Goal: Task Accomplishment & Management: Complete application form

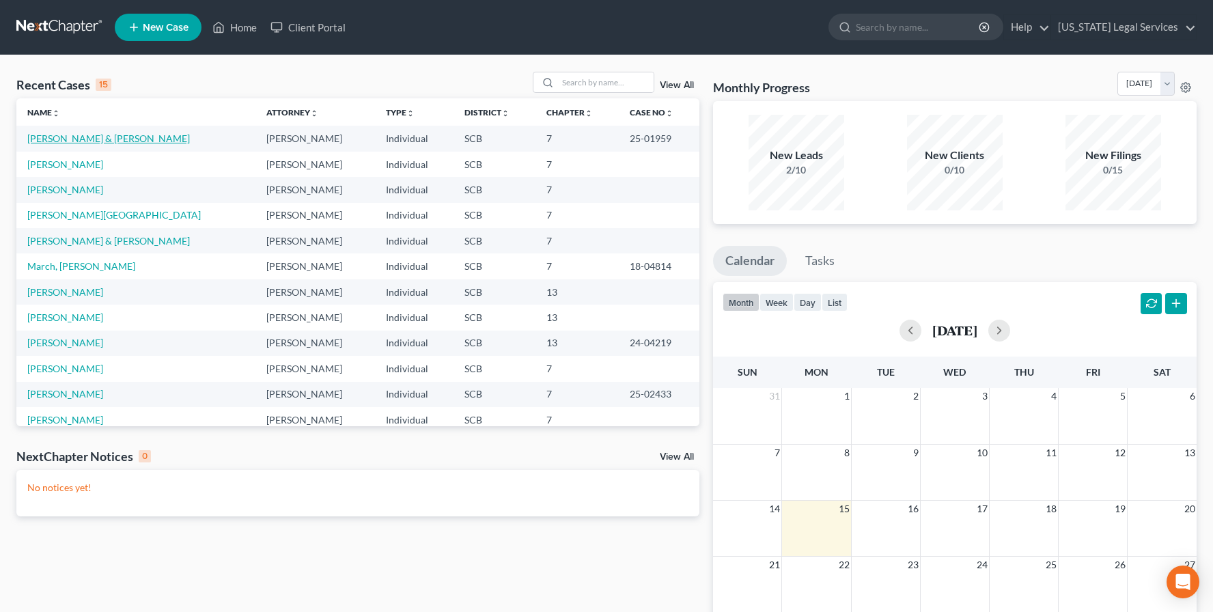
click at [77, 139] on link "[PERSON_NAME] & [PERSON_NAME]" at bounding box center [108, 139] width 163 height 12
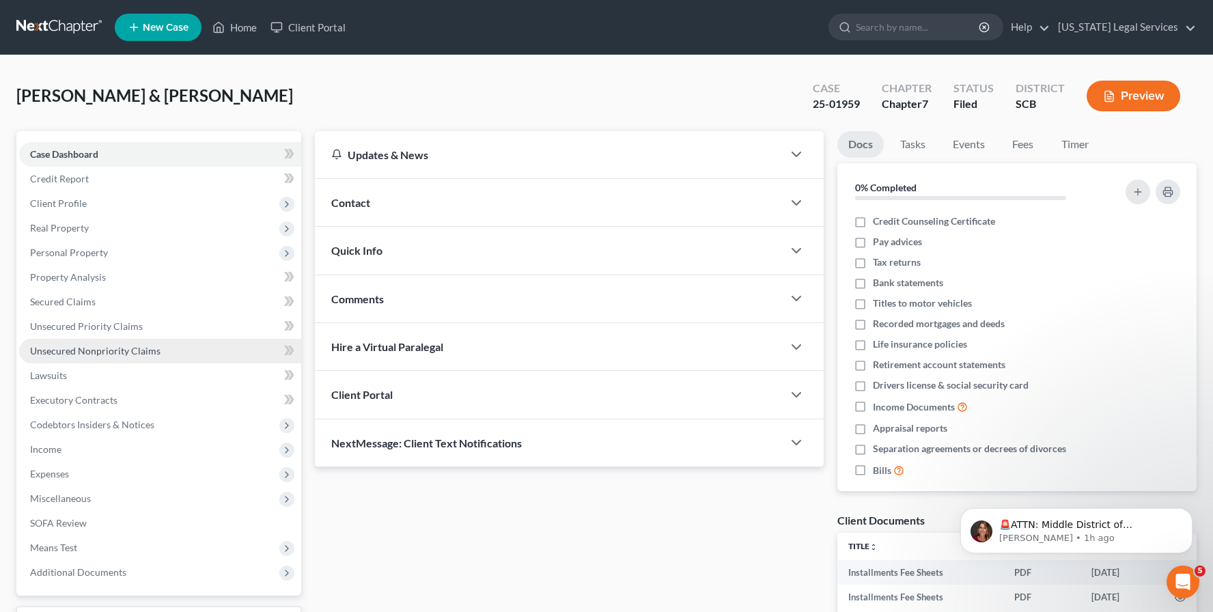
click at [79, 354] on span "Unsecured Nonpriority Claims" at bounding box center [95, 351] width 130 height 12
click at [80, 355] on span "Unsecured Nonpriority Claims" at bounding box center [95, 351] width 130 height 12
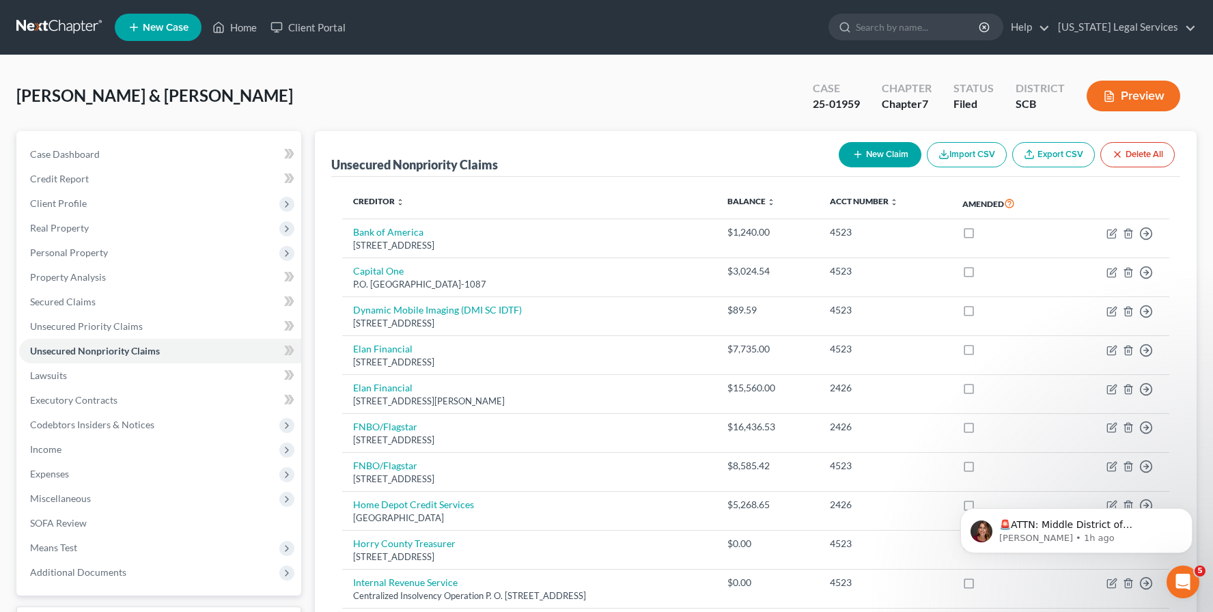
click at [870, 149] on button "New Claim" at bounding box center [880, 154] width 83 height 25
select select "2"
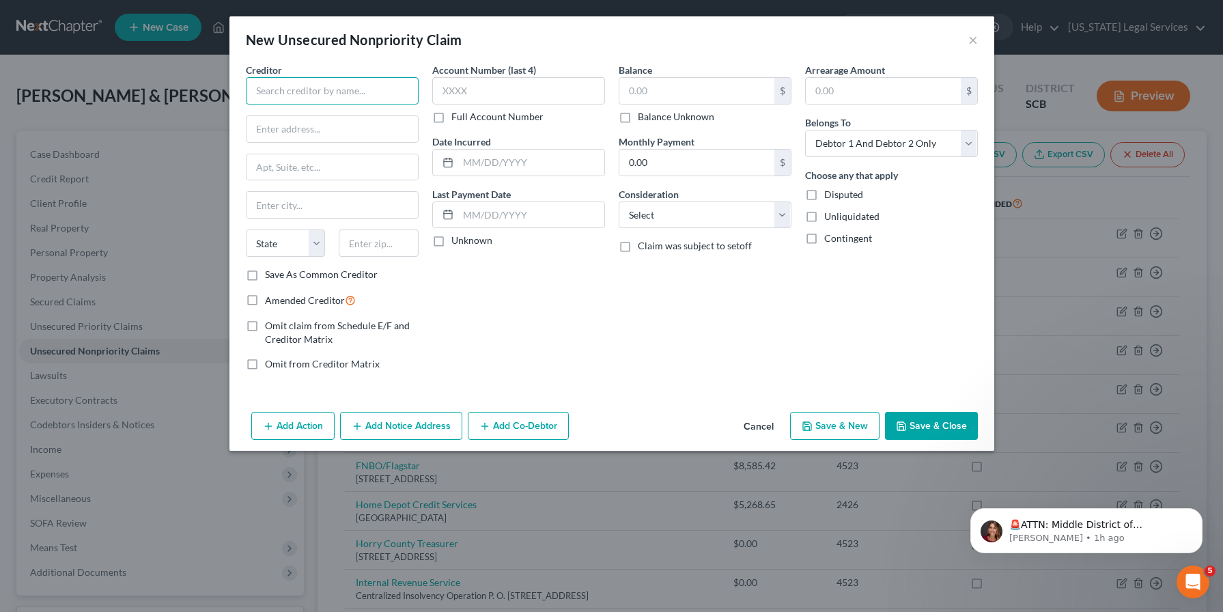
click at [270, 87] on input "text" at bounding box center [332, 90] width 173 height 27
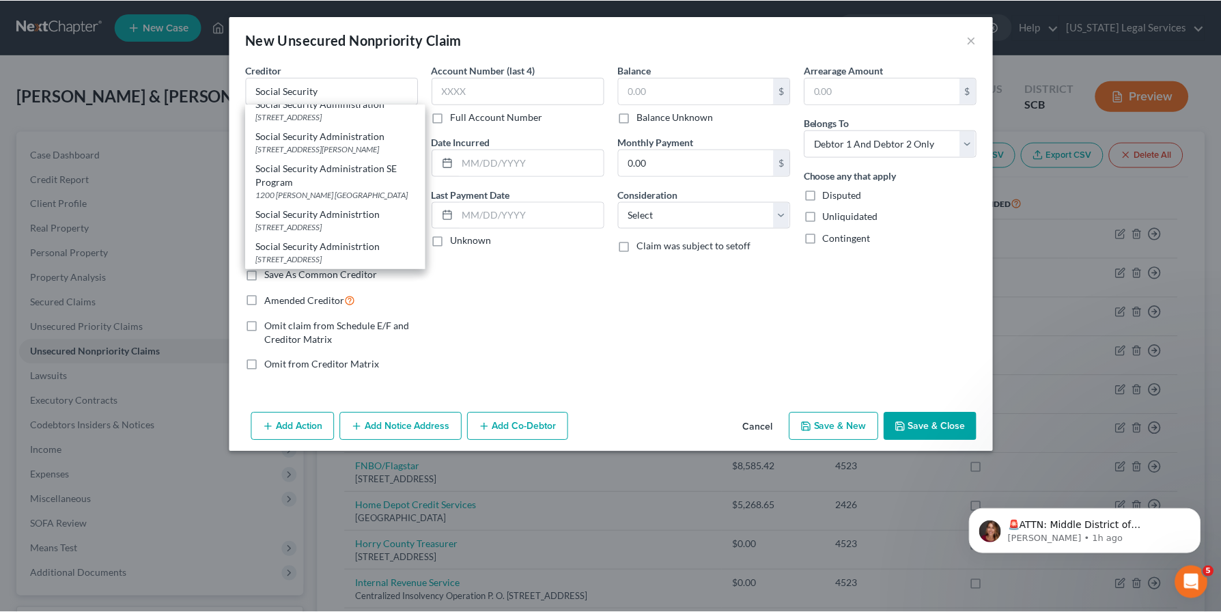
scroll to position [101, 0]
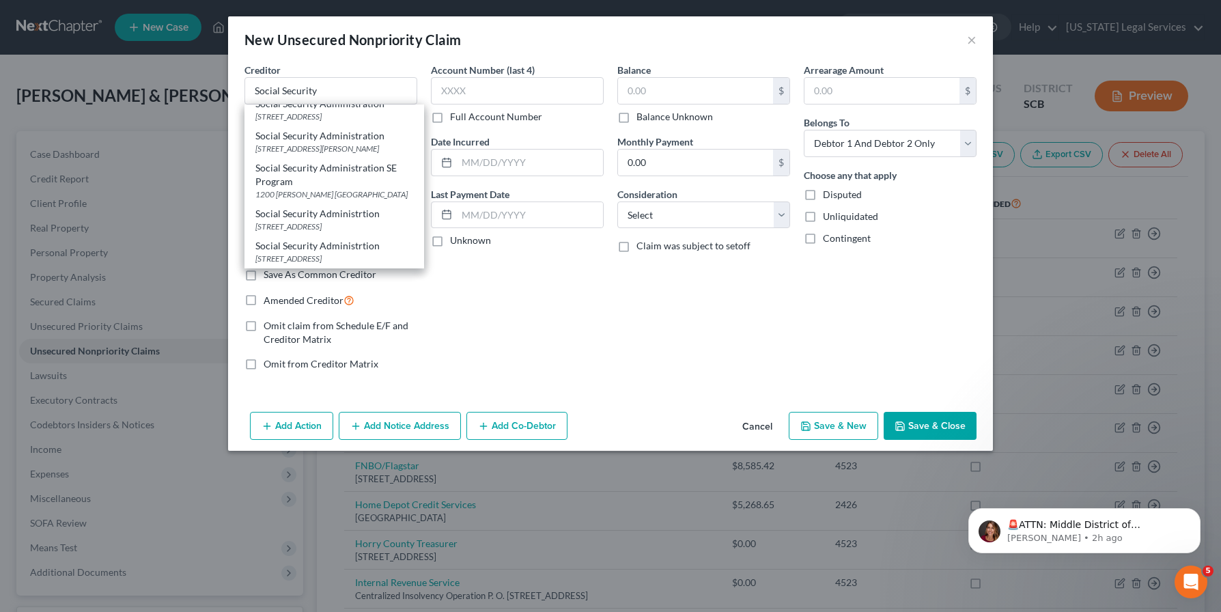
click at [582, 314] on div "Account Number (last 4) Full Account Number Date Incurred Last Payment Date Unk…" at bounding box center [517, 222] width 186 height 319
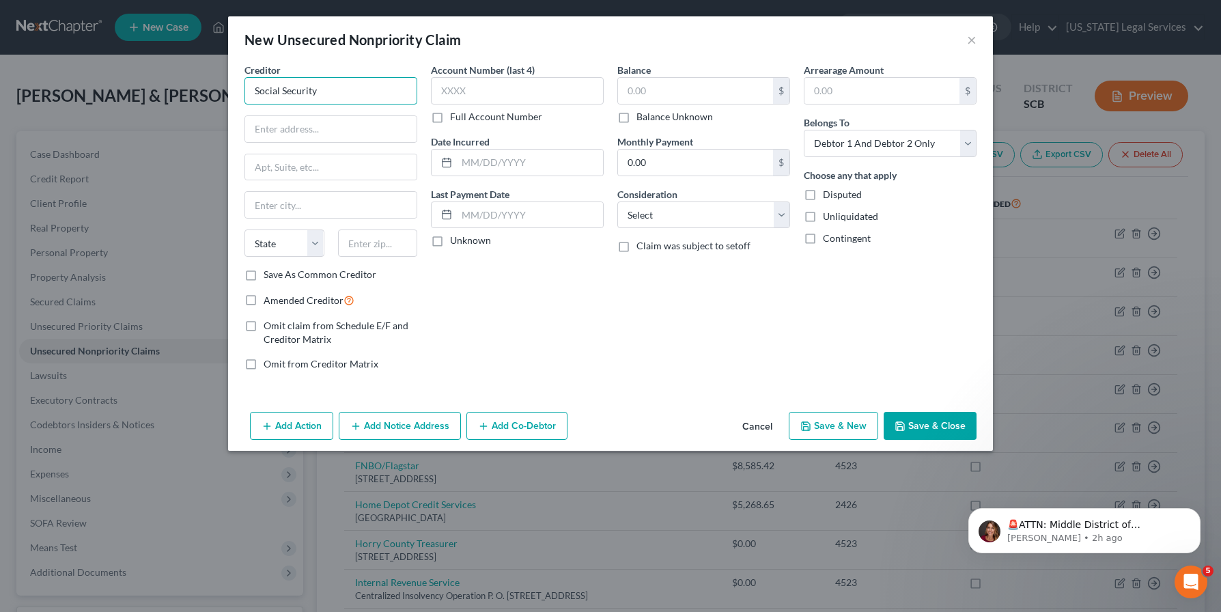
click at [351, 92] on input "Social Security" at bounding box center [331, 90] width 173 height 27
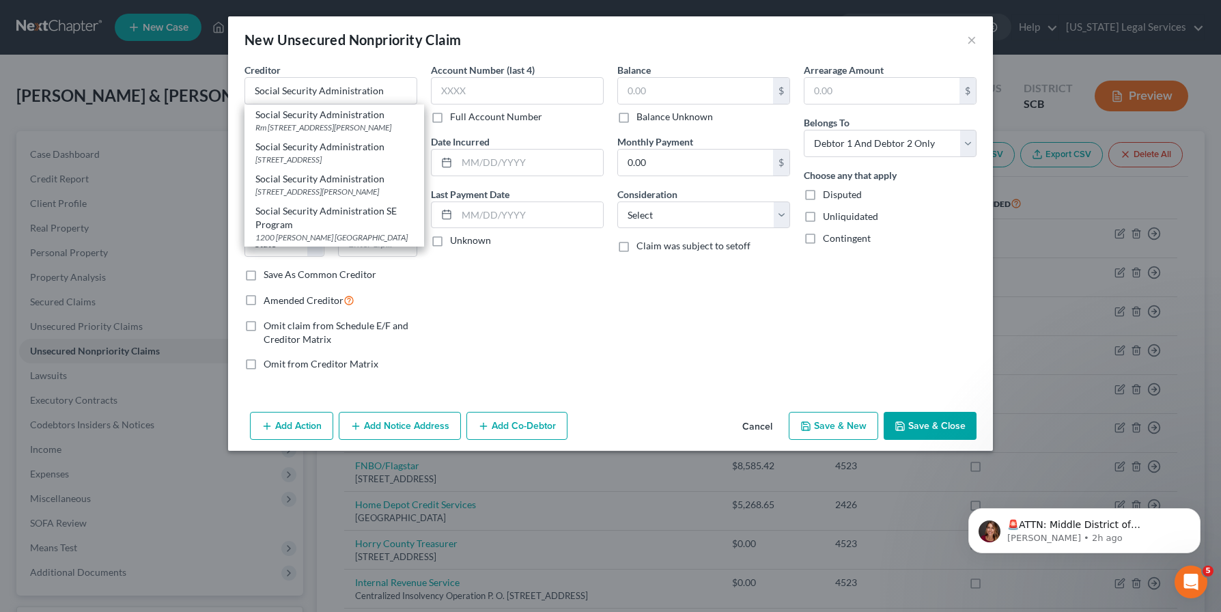
drag, startPoint x: 500, startPoint y: 353, endPoint x: 497, endPoint y: 338, distance: 15.3
click at [500, 350] on div "Account Number (last 4) Full Account Number Date Incurred Last Payment Date Unk…" at bounding box center [517, 222] width 186 height 319
type input "Social Security Administration"
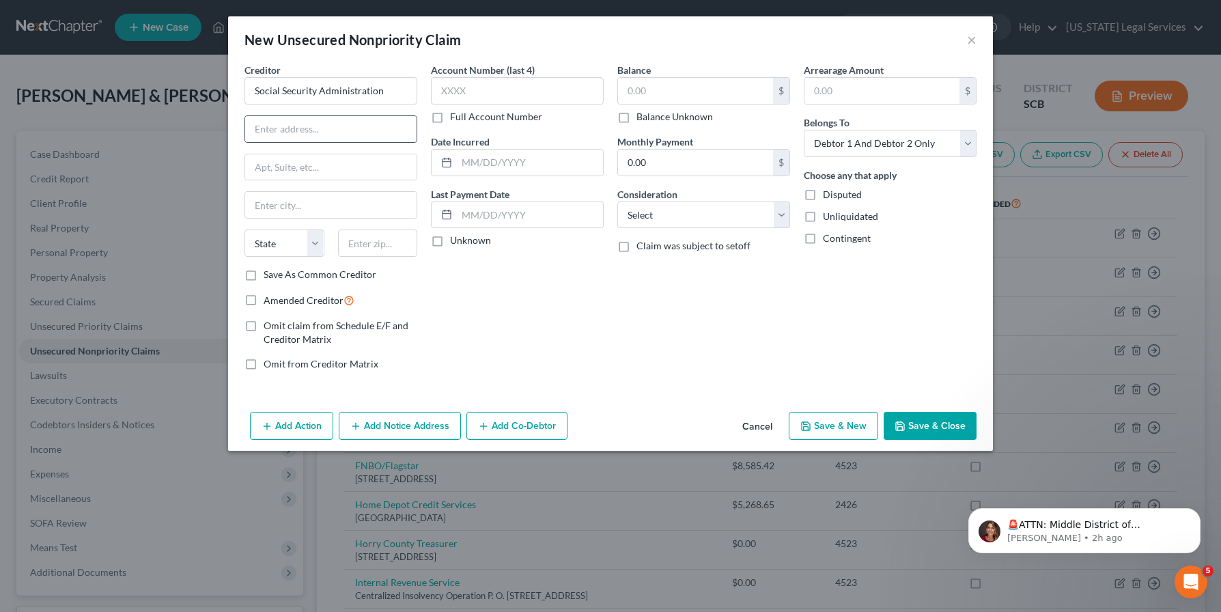
click at [300, 115] on div at bounding box center [331, 128] width 173 height 27
click at [268, 134] on input "text" at bounding box center [330, 129] width 171 height 26
type input "Office of the General Counsel"
click at [258, 158] on input "text" at bounding box center [330, 167] width 171 height 26
click at [240, 179] on div "Creditor * Social Security Administration Office of the General Counsel State […" at bounding box center [331, 222] width 186 height 319
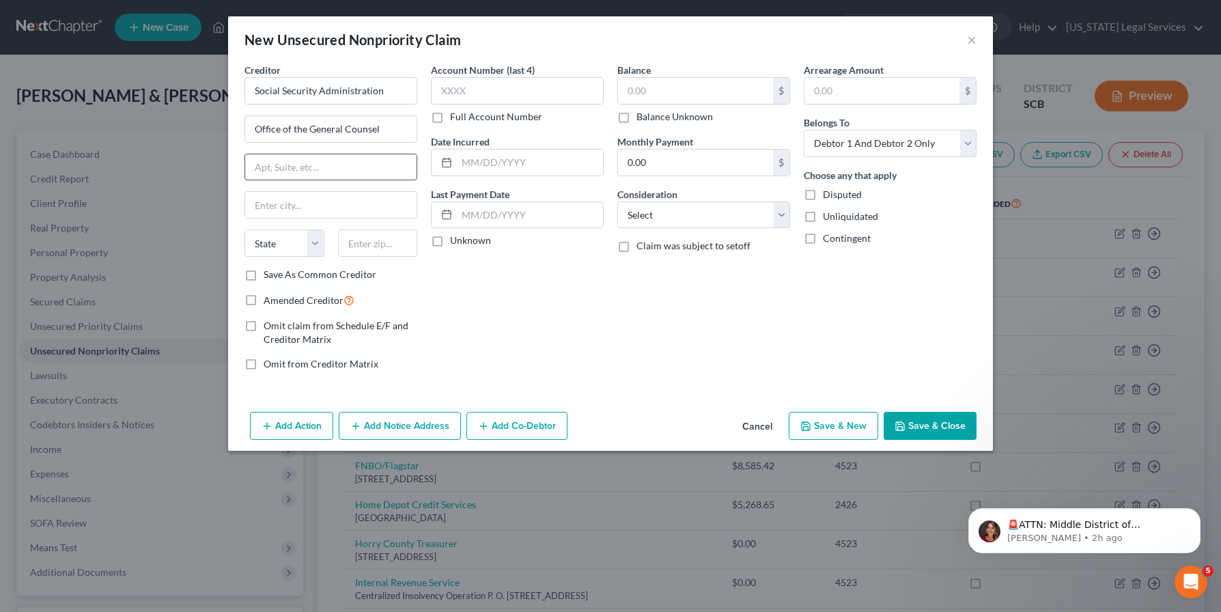
click at [275, 167] on input "text" at bounding box center [330, 167] width 171 height 26
type input "[STREET_ADDRESS]"
click at [273, 210] on input "text" at bounding box center [330, 205] width 171 height 26
type input "[GEOGRAPHIC_DATA]"
click at [317, 246] on select "State [US_STATE] AK AR AZ CA CO CT DE DC [GEOGRAPHIC_DATA] [GEOGRAPHIC_DATA] GU…" at bounding box center [285, 243] width 80 height 27
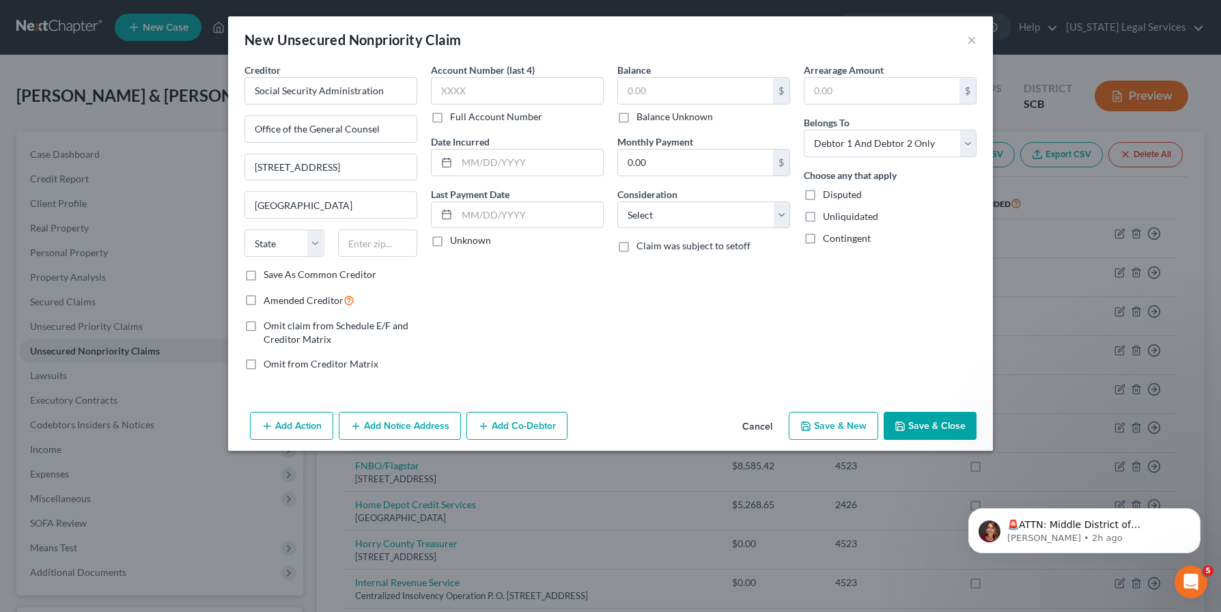
click at [324, 577] on div "New Unsecured Nonpriority Claim × Creditor * Social Security Administration Off…" at bounding box center [610, 306] width 1221 height 612
click at [315, 245] on select "State [US_STATE] AK AR AZ CA CO CT DE DC [GEOGRAPHIC_DATA] [GEOGRAPHIC_DATA] GU…" at bounding box center [285, 243] width 80 height 27
select select "21"
click at [245, 230] on select "State [US_STATE] AK AR AZ CA CO CT DE DC [GEOGRAPHIC_DATA] [GEOGRAPHIC_DATA] GU…" at bounding box center [285, 243] width 80 height 27
click at [370, 239] on input "text" at bounding box center [378, 243] width 80 height 27
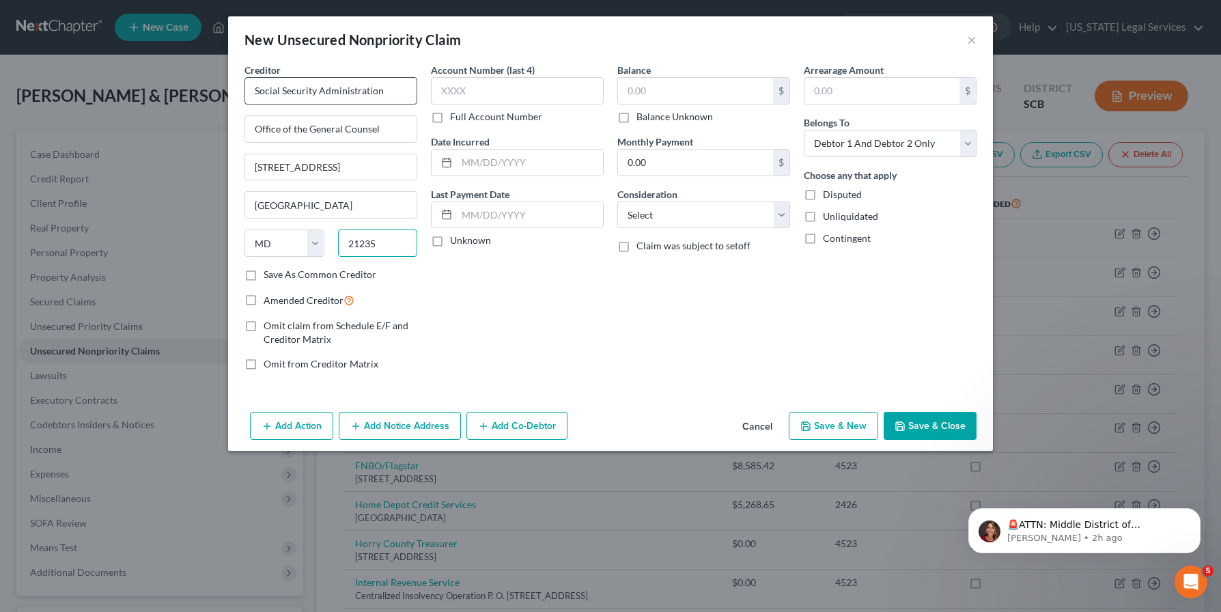
type input "21235"
click at [392, 92] on input "Social Security Administration" at bounding box center [331, 90] width 173 height 27
type input "Social Security Administration - Office of General Counsel"
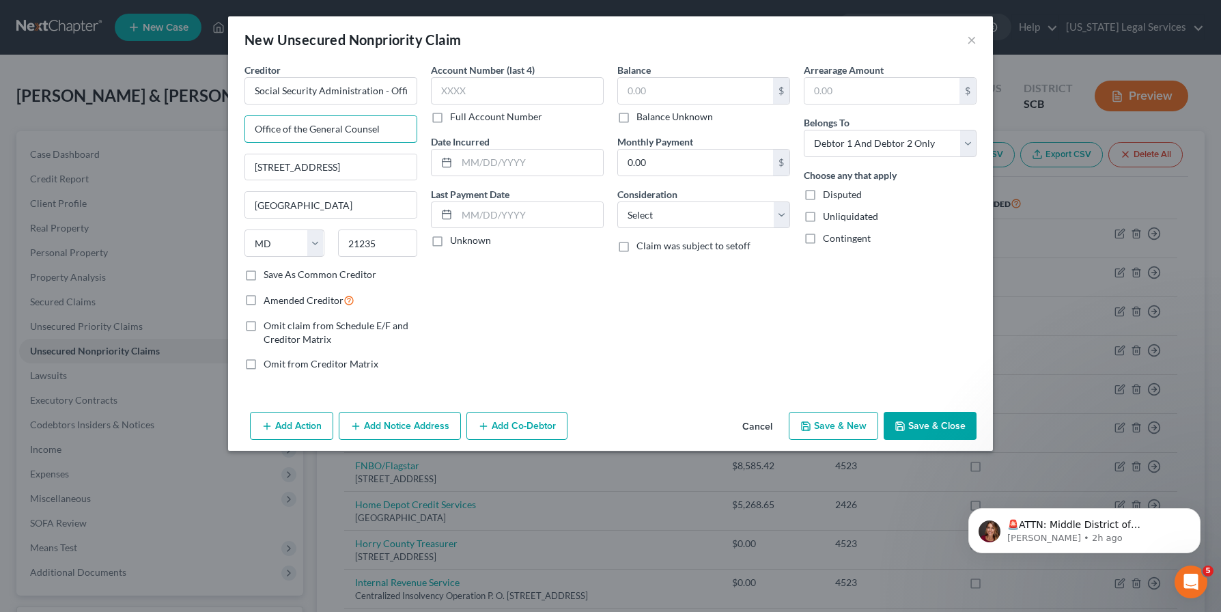
drag, startPoint x: 395, startPoint y: 128, endPoint x: 42, endPoint y: 24, distance: 368.3
click at [64, 40] on div "New Unsecured Nonpriority Claim × Creditor * Social Security Administration - O…" at bounding box center [610, 306] width 1221 height 612
type input "Office of Program Litigation Attn: Bankruptcy"
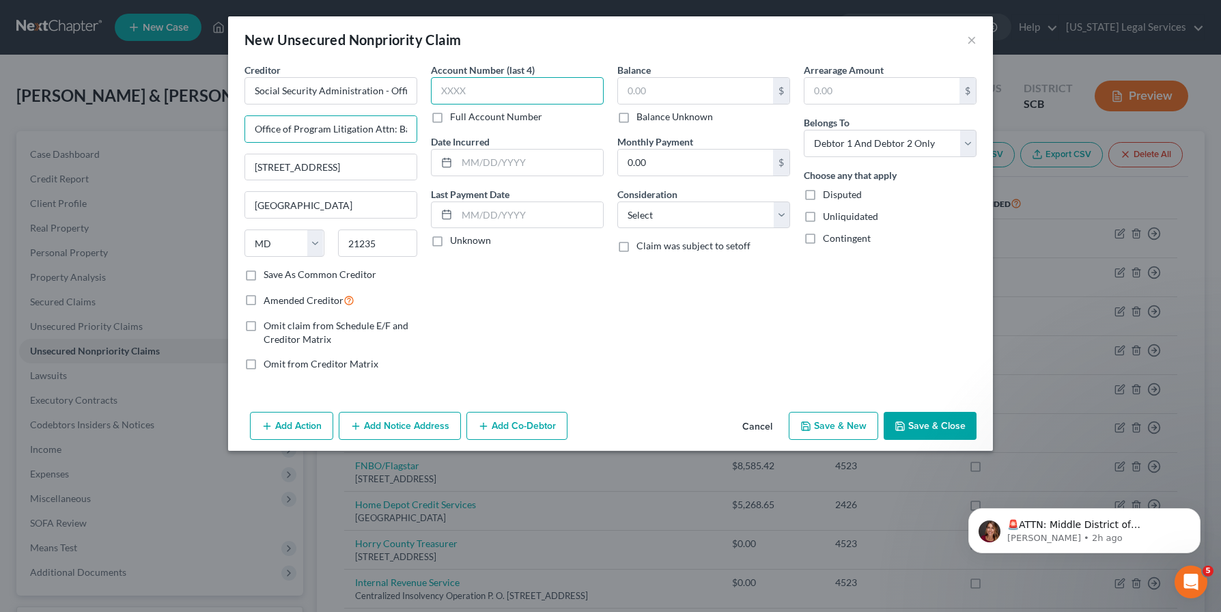
click at [449, 87] on input "text" at bounding box center [517, 90] width 173 height 27
click at [391, 431] on button "Add Notice Address" at bounding box center [400, 426] width 122 height 29
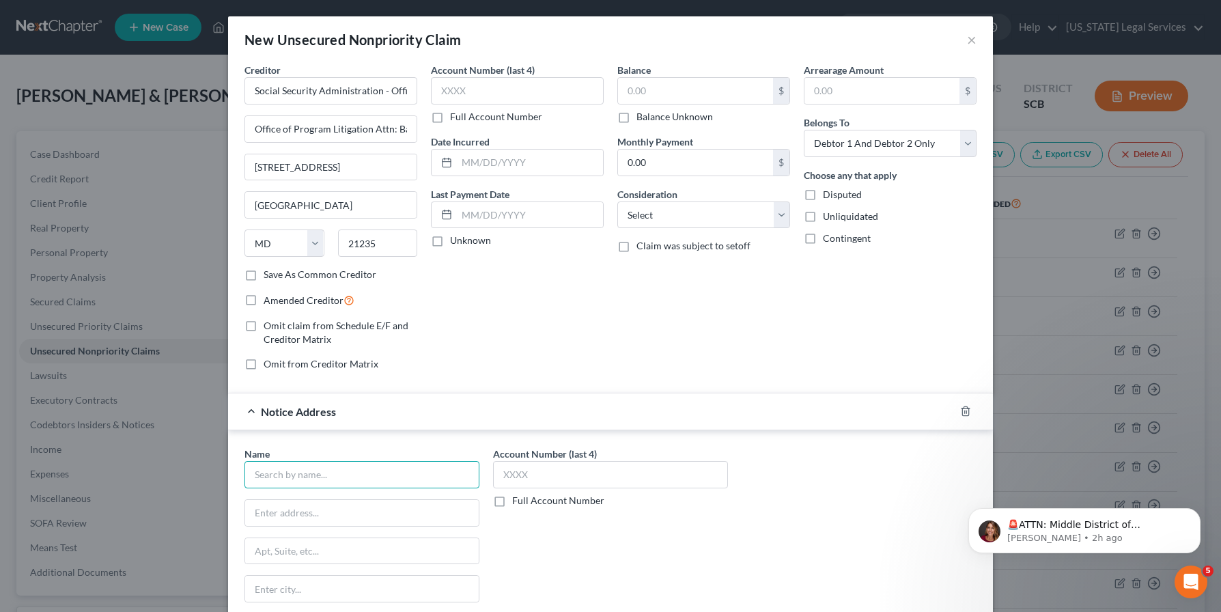
click at [290, 469] on input "text" at bounding box center [362, 474] width 235 height 27
type input "United States Attorney"
type input "District of [US_STATE]"
type input "[STREET_ADDRESS]"
type input "Columbia"
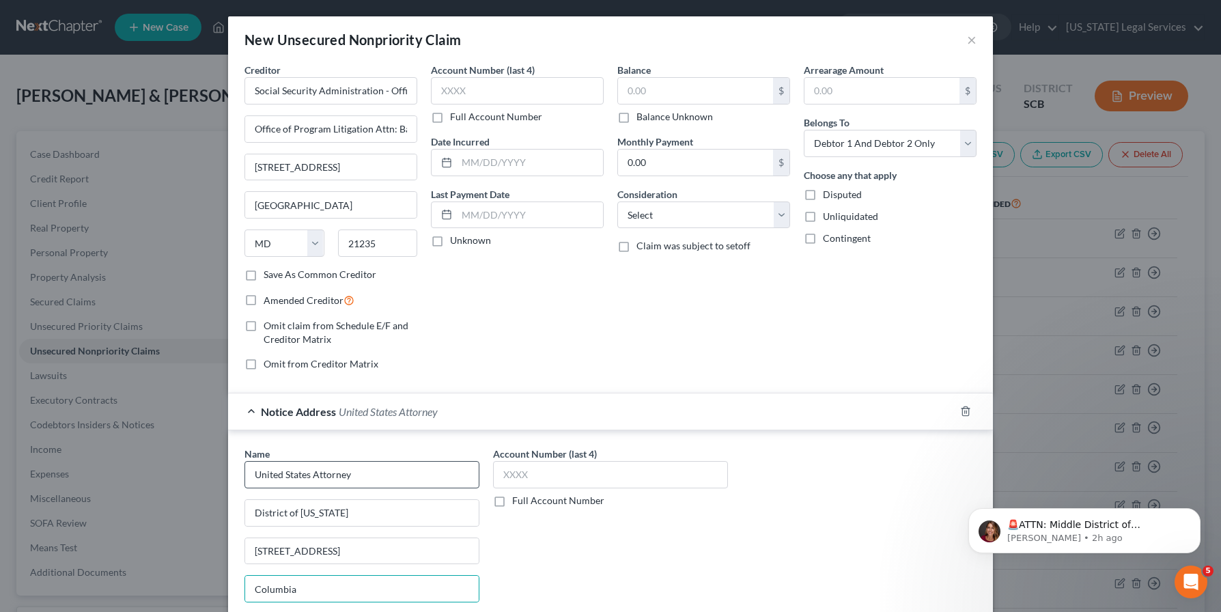
scroll to position [150, 0]
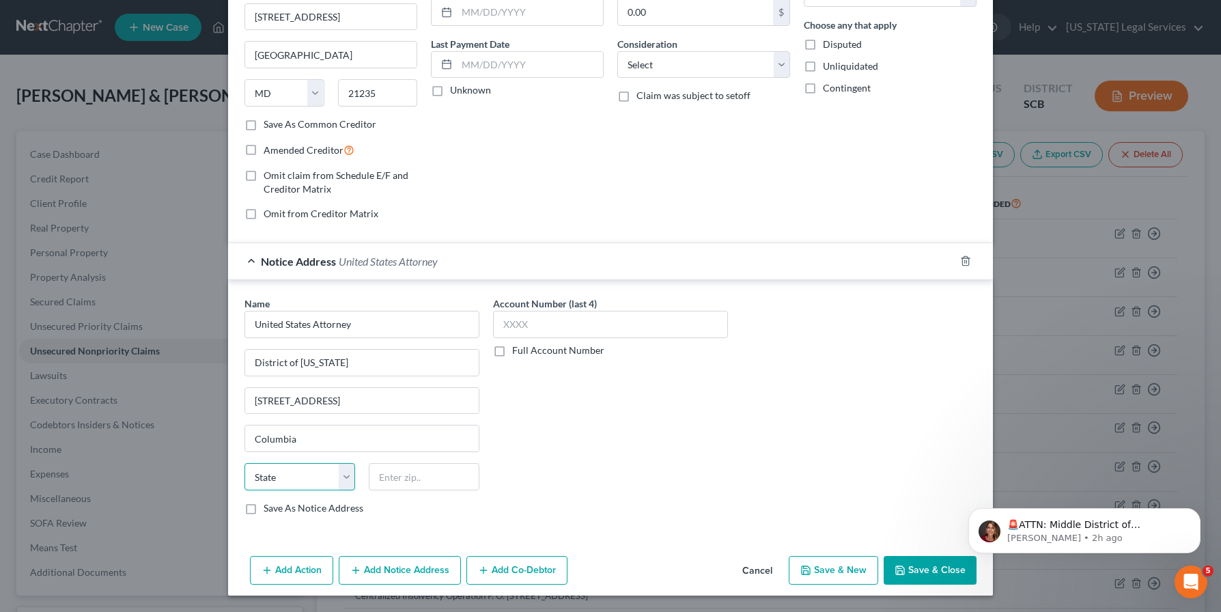
click at [341, 480] on select "State [US_STATE] AK AR AZ CA CO CT DE DC [GEOGRAPHIC_DATA] [GEOGRAPHIC_DATA] GU…" at bounding box center [300, 476] width 111 height 27
select select "42"
click at [245, 463] on select "State [US_STATE] AK AR AZ CA CO CT DE DC [GEOGRAPHIC_DATA] [GEOGRAPHIC_DATA] GU…" at bounding box center [300, 476] width 111 height 27
click at [392, 454] on div "Name * United States Attorney District of [US_STATE][GEOGRAPHIC_DATA][STREET_AD…" at bounding box center [362, 405] width 235 height 219
click at [380, 462] on div "Name * United States Attorney District of [US_STATE][GEOGRAPHIC_DATA][STREET_AD…" at bounding box center [362, 405] width 235 height 219
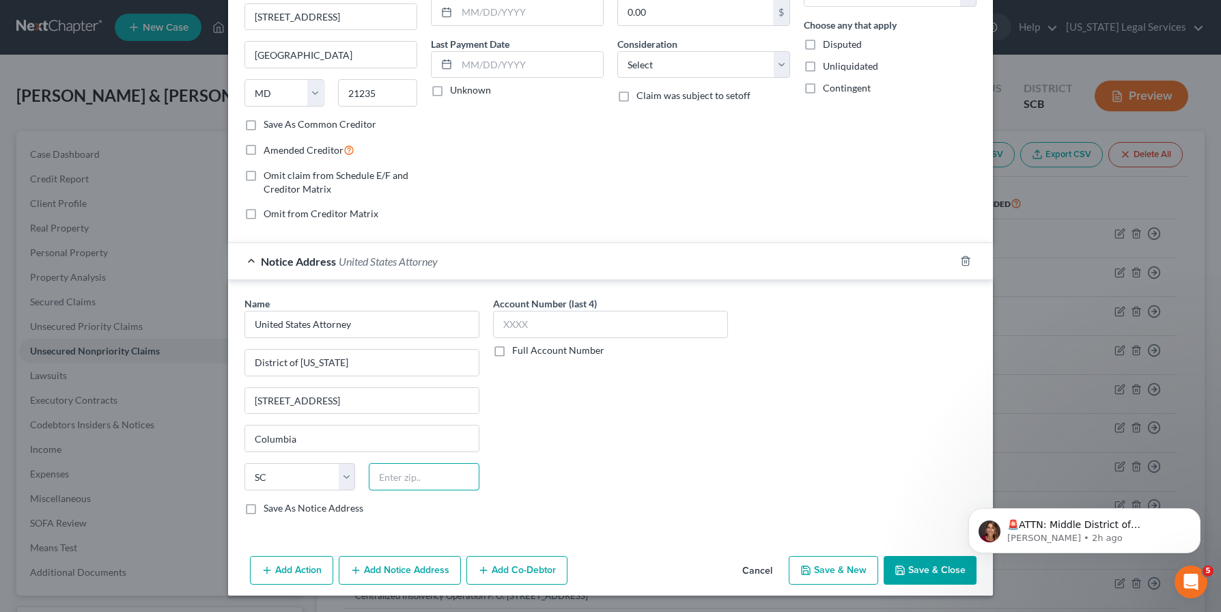
drag, startPoint x: 380, startPoint y: 466, endPoint x: 380, endPoint y: 477, distance: 10.9
click at [380, 477] on input "text" at bounding box center [424, 476] width 111 height 27
type input "29201"
click at [500, 322] on input "text" at bounding box center [610, 324] width 235 height 27
type input "2426"
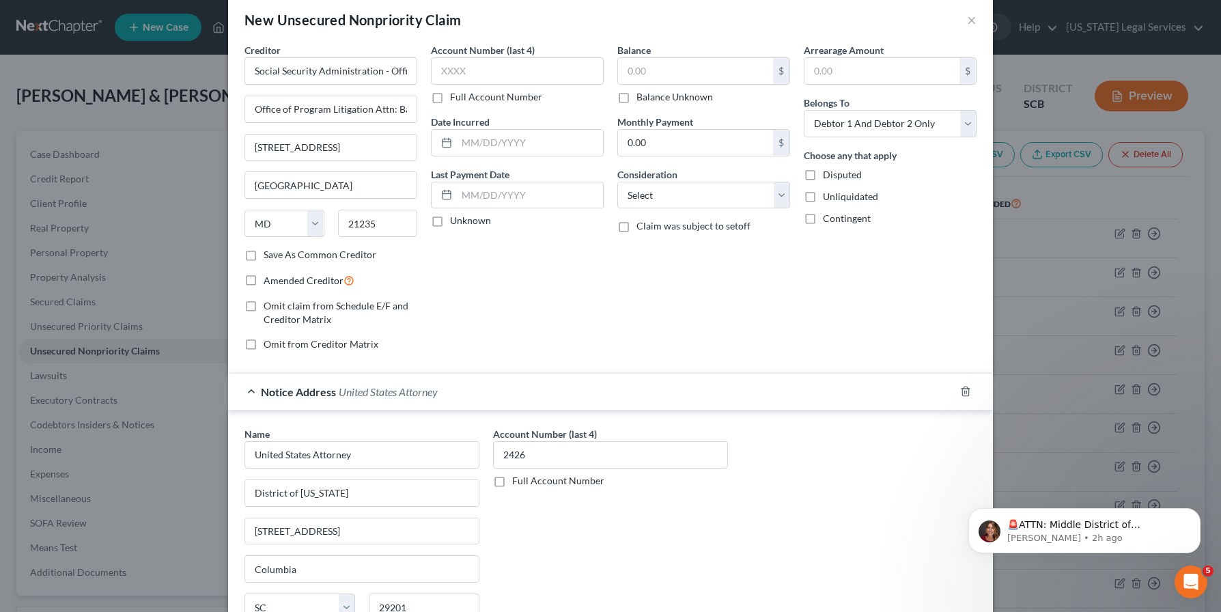
scroll to position [19, 0]
click at [445, 66] on input "text" at bounding box center [517, 71] width 173 height 27
type input "2426"
click at [630, 68] on input "text" at bounding box center [695, 72] width 155 height 26
type input "16,860.79"
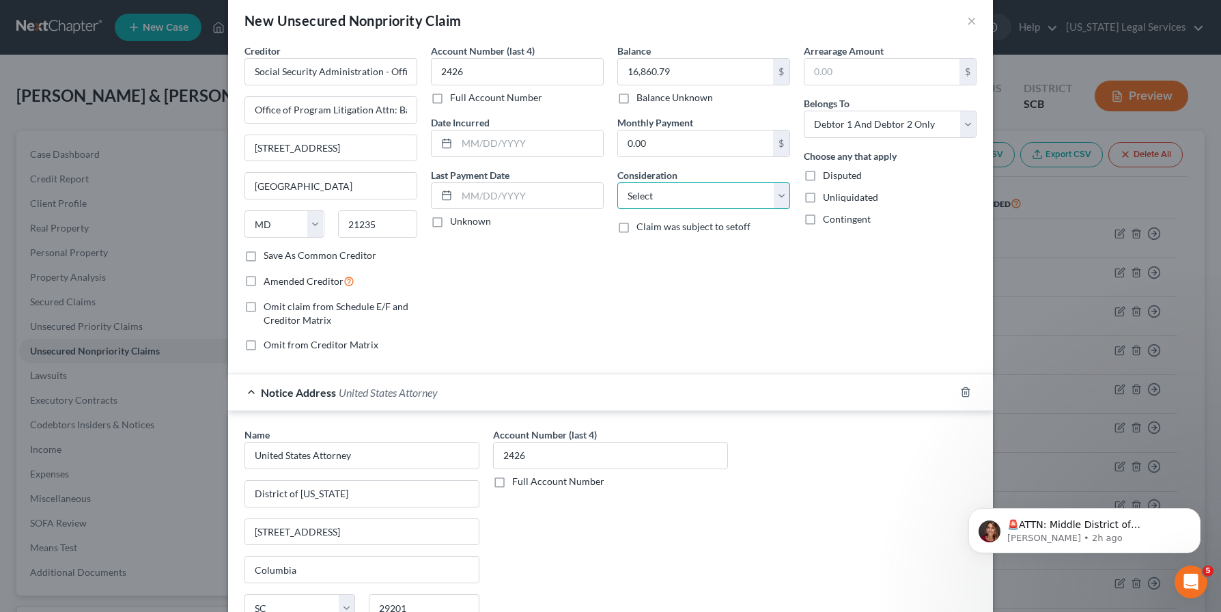
click at [775, 197] on select "Select Cable / Satellite Services Collection Agency Credit Card Debt Debt Couns…" at bounding box center [704, 195] width 173 height 27
select select "14"
click at [618, 182] on select "Select Cable / Satellite Services Collection Agency Credit Card Debt Debt Couns…" at bounding box center [704, 195] width 173 height 27
click at [635, 245] on input "text" at bounding box center [703, 248] width 171 height 26
type input "SSI overpayment - SS# 2426"
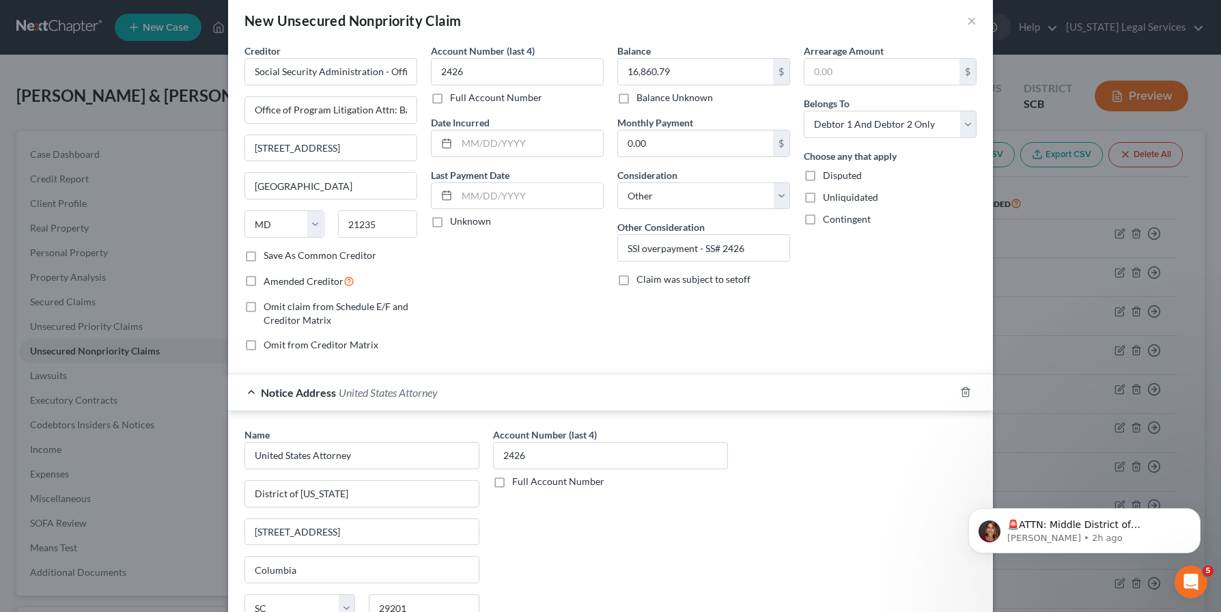
drag, startPoint x: 1210, startPoint y: 481, endPoint x: 1229, endPoint y: 579, distance: 100.2
click at [1212, 575] on html "🚨ATTN: Middle District of [US_STATE] The court has added a new Credit Counselin…" at bounding box center [1084, 528] width 273 height 96
drag, startPoint x: 1208, startPoint y: 547, endPoint x: 1161, endPoint y: 557, distance: 48.8
click at [1212, 566] on html "🚨ATTN: Middle District of [US_STATE] The court has added a new Credit Counselin…" at bounding box center [1084, 528] width 273 height 96
click at [793, 545] on div "Name * United States Attorney District of [US_STATE][GEOGRAPHIC_DATA][STREET_AD…" at bounding box center [611, 543] width 746 height 230
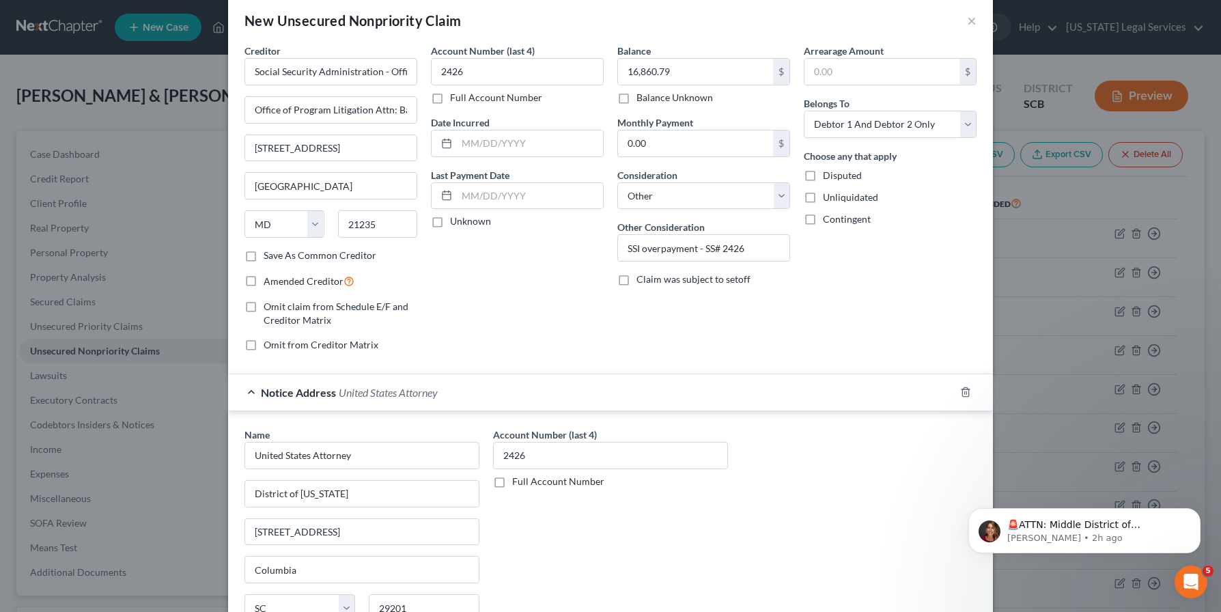
click at [793, 545] on div "Name * United States Attorney District of [US_STATE][GEOGRAPHIC_DATA][STREET_AD…" at bounding box center [611, 543] width 746 height 230
click at [918, 588] on div "Name * United States Attorney District of [US_STATE][GEOGRAPHIC_DATA][STREET_AD…" at bounding box center [611, 543] width 746 height 230
click at [910, 268] on div "Arrearage Amount $ Belongs To * Select Debtor 1 Only Debtor 2 Only Debtor 1 And…" at bounding box center [890, 203] width 186 height 319
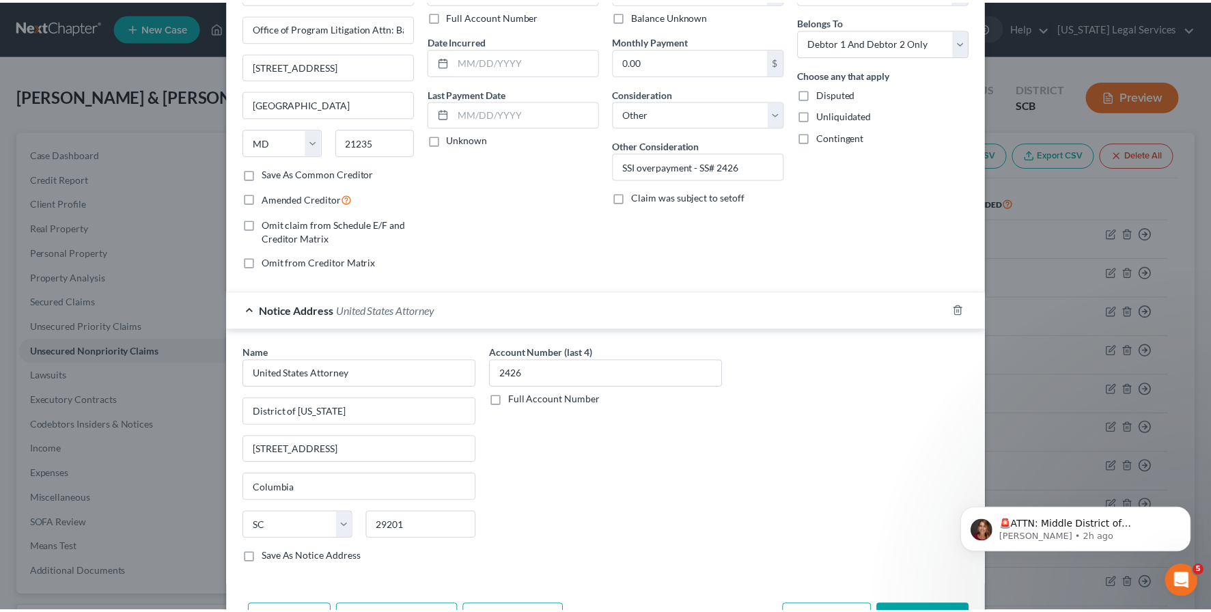
scroll to position [150, 0]
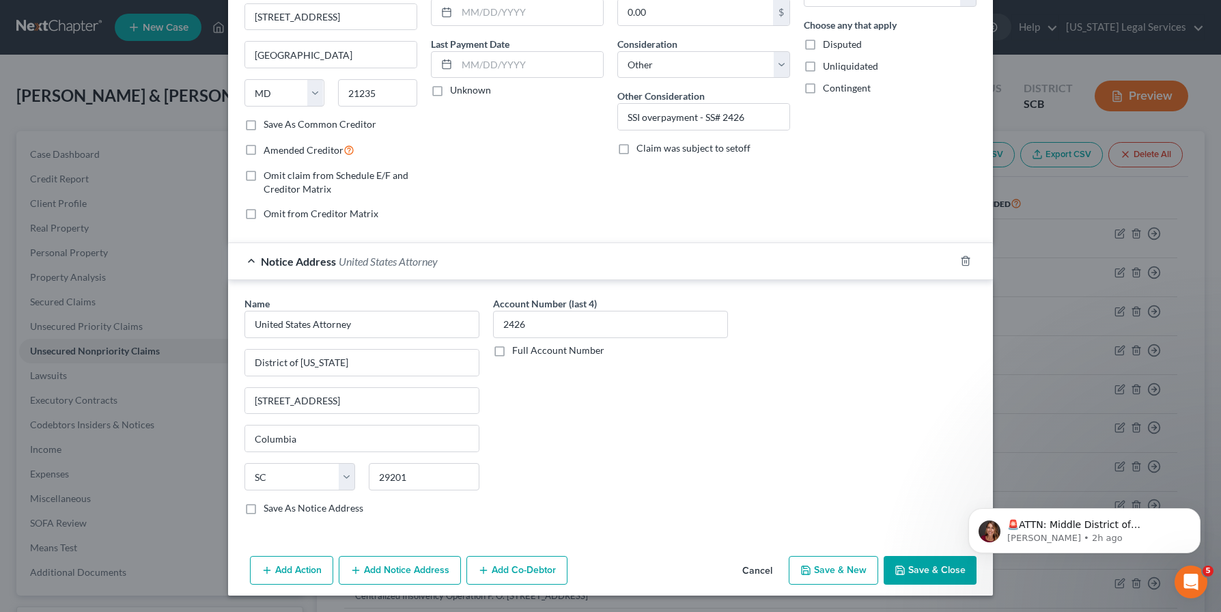
click at [924, 567] on button "Save & Close" at bounding box center [930, 570] width 93 height 29
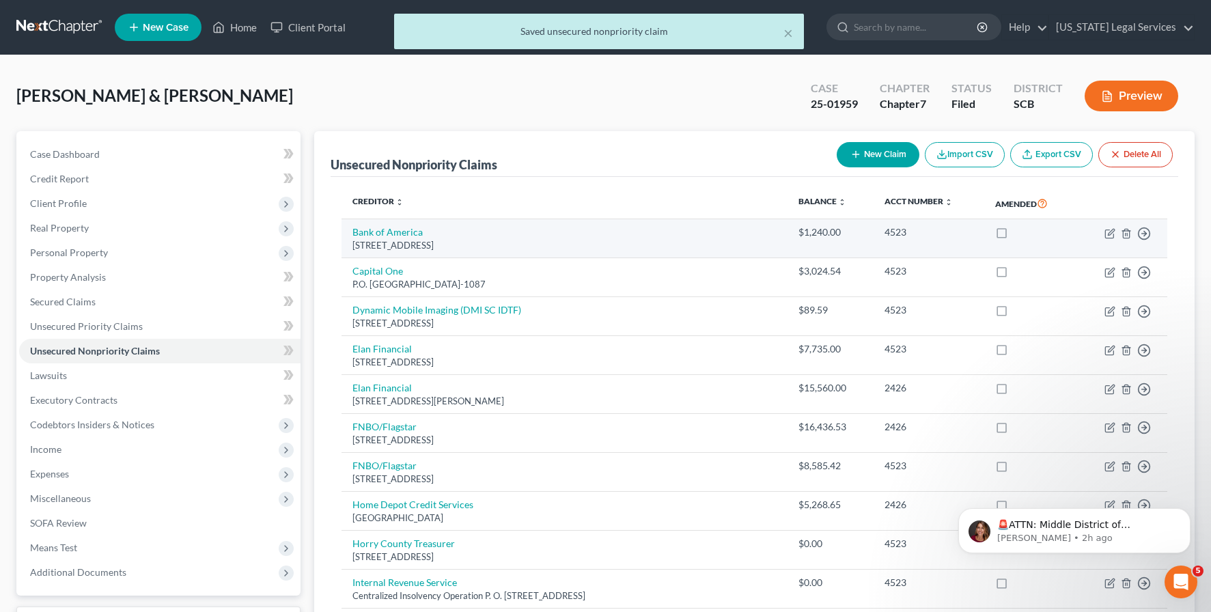
click at [665, 229] on td "Bank of America [STREET_ADDRESS]" at bounding box center [564, 238] width 445 height 39
